Goal: Task Accomplishment & Management: Manage account settings

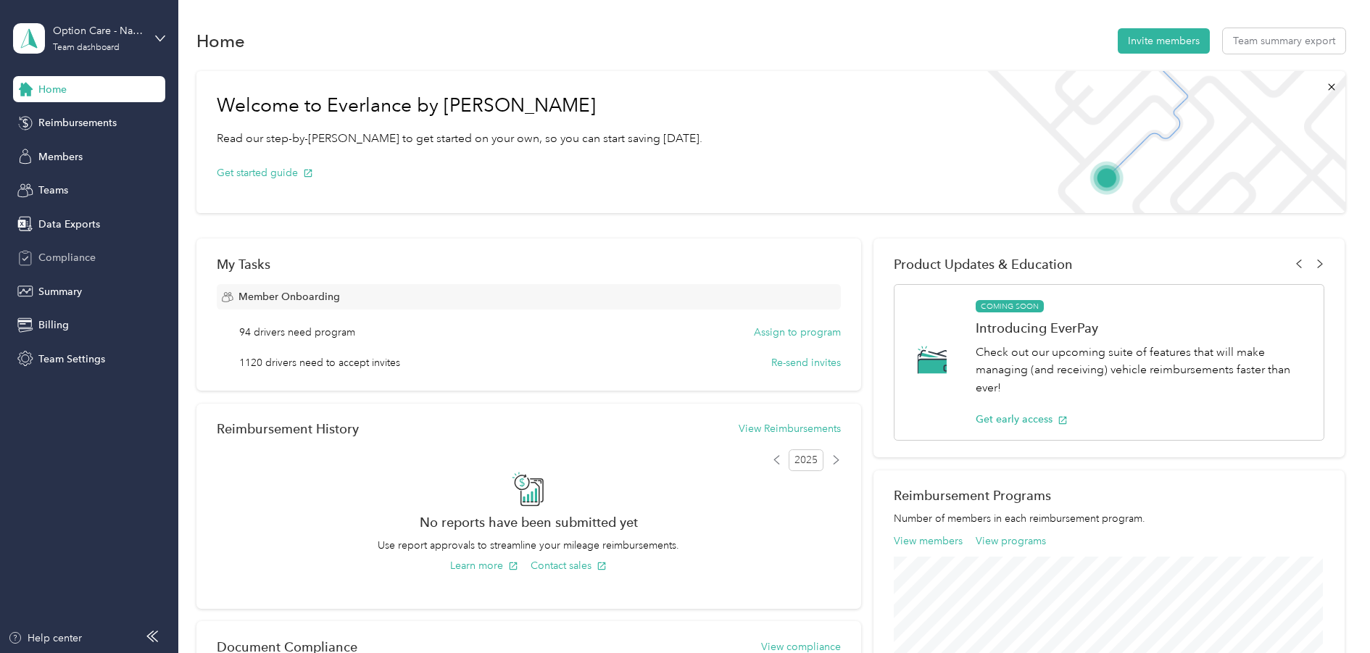
click at [80, 256] on span "Compliance" at bounding box center [66, 257] width 57 height 15
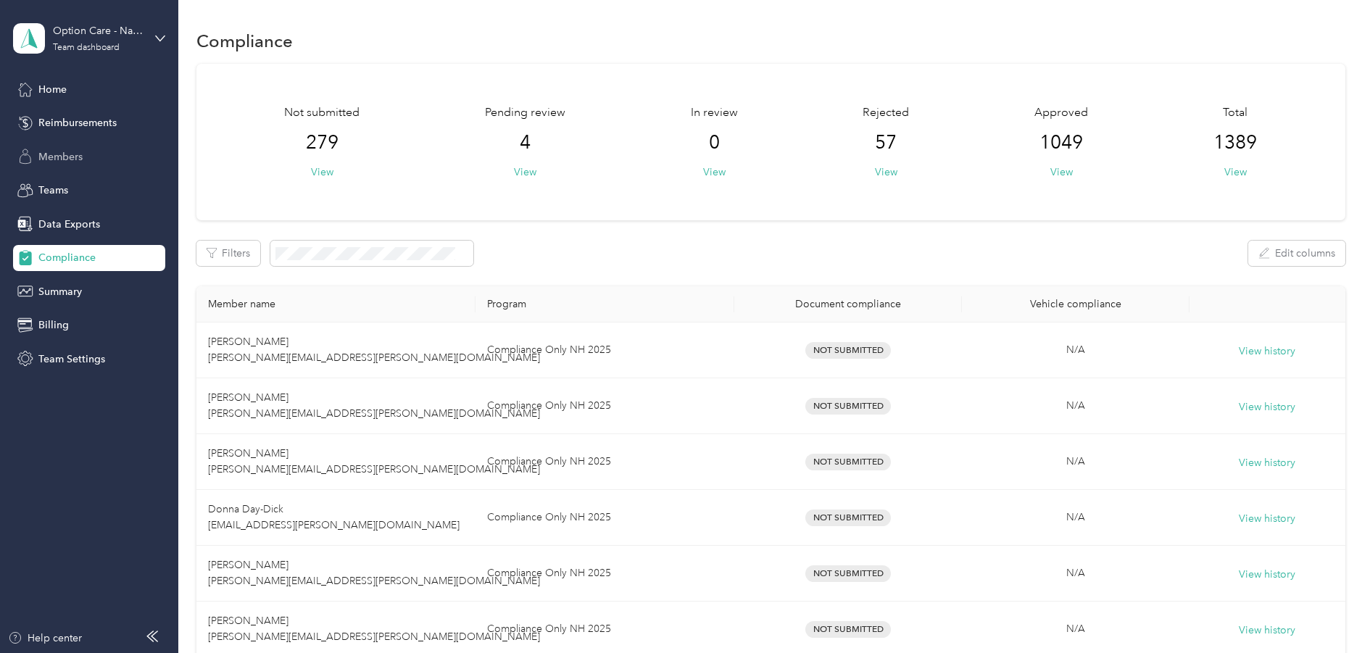
click at [66, 149] on span "Members" at bounding box center [60, 156] width 44 height 15
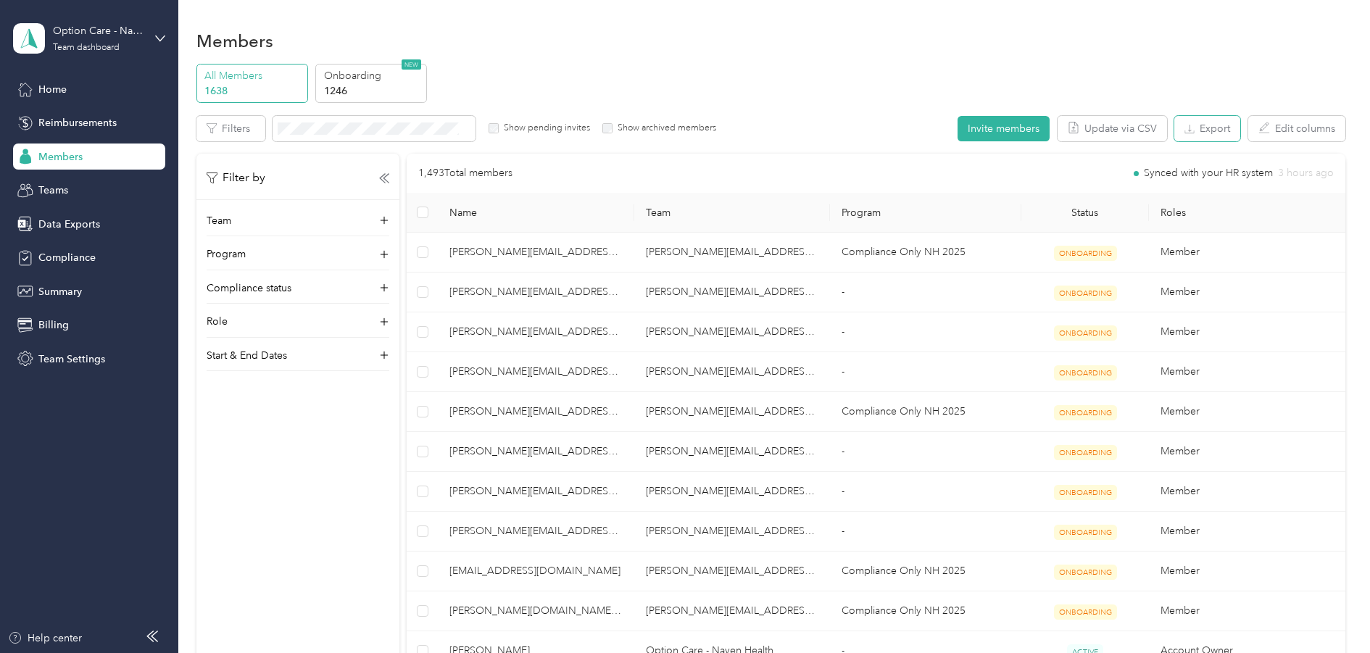
drag, startPoint x: 1208, startPoint y: 128, endPoint x: 1218, endPoint y: 157, distance: 29.8
click at [1204, 131] on button "Export" at bounding box center [1207, 128] width 66 height 25
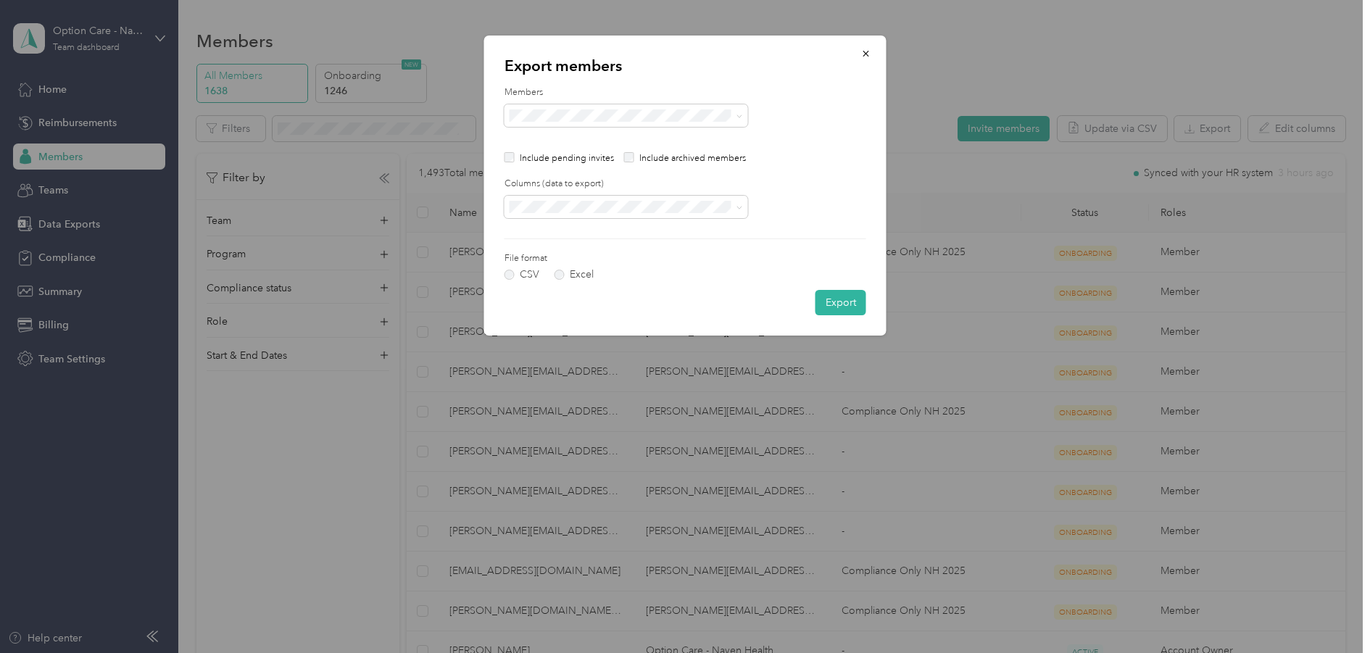
click at [806, 57] on p "Export members" at bounding box center [686, 66] width 362 height 20
click at [521, 254] on span "All columns" at bounding box center [541, 258] width 53 height 12
click at [755, 123] on div at bounding box center [686, 115] width 362 height 23
click at [574, 274] on label "Excel" at bounding box center [574, 275] width 39 height 10
click at [842, 302] on button "Export" at bounding box center [841, 302] width 51 height 25
